Goal: Task Accomplishment & Management: Manage account settings

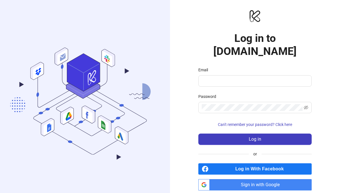
click at [252, 179] on span "Sign in with Google" at bounding box center [262, 184] width 100 height 11
click at [253, 78] on input "Email" at bounding box center [254, 81] width 105 height 7
click at [265, 78] on input "Email" at bounding box center [254, 81] width 105 height 7
